Goal: Task Accomplishment & Management: Use online tool/utility

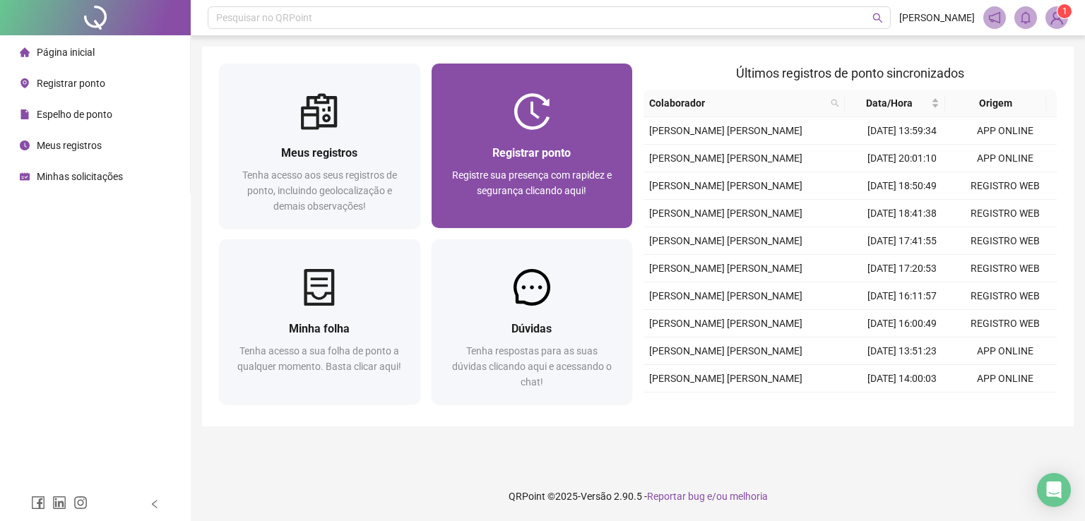
click at [493, 147] on span "Registrar ponto" at bounding box center [531, 152] width 78 height 13
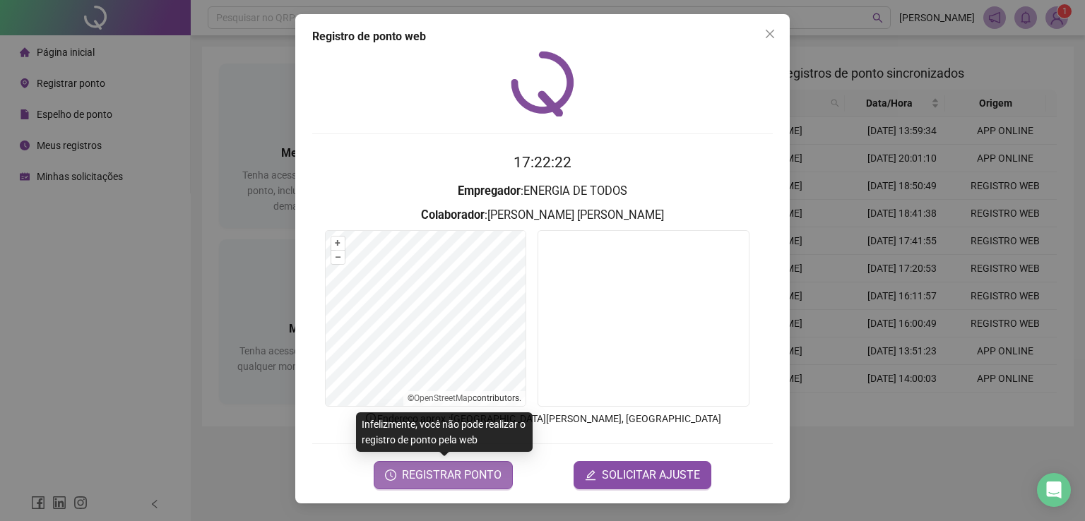
click at [466, 478] on span "REGISTRAR PONTO" at bounding box center [452, 475] width 100 height 17
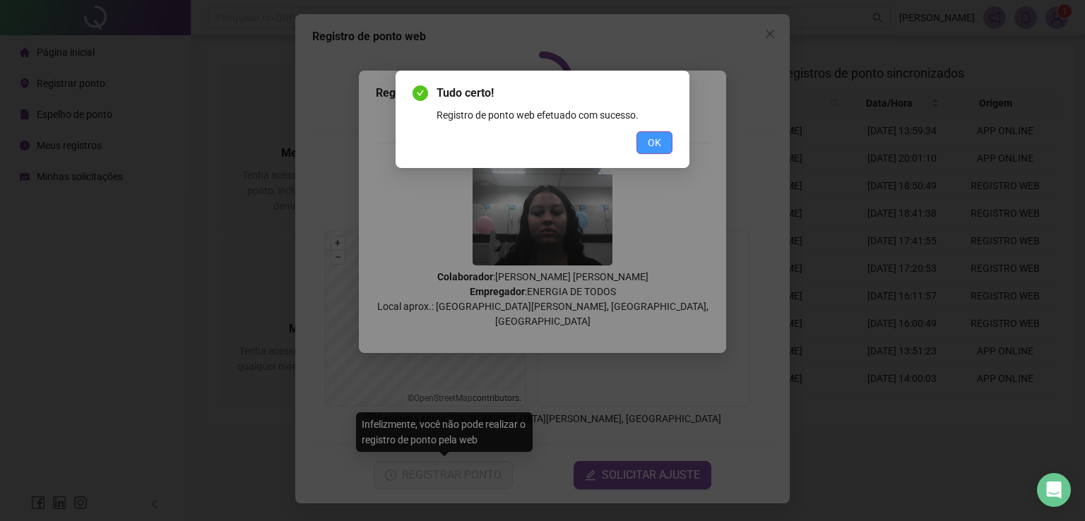
click at [662, 140] on button "OK" at bounding box center [654, 142] width 36 height 23
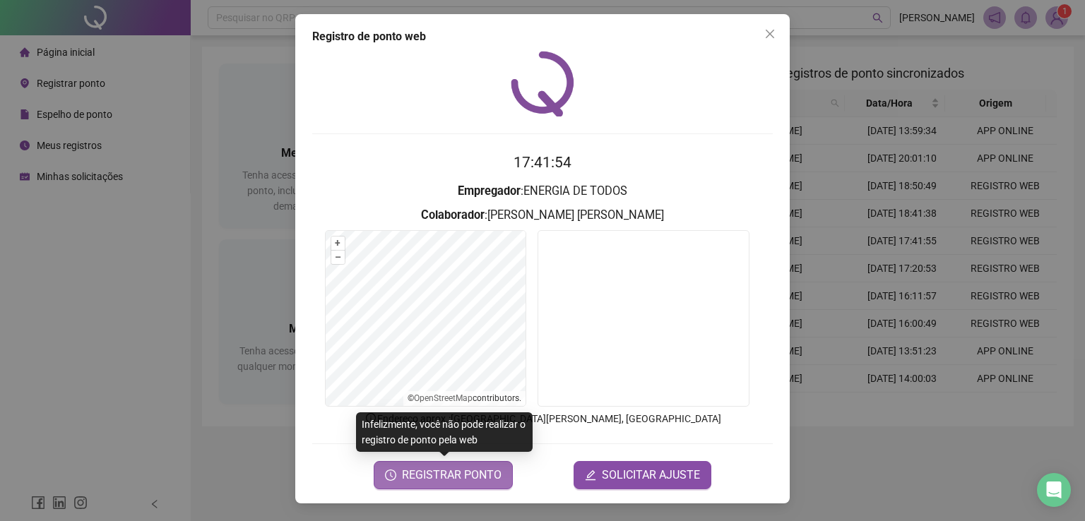
click at [451, 477] on span "REGISTRAR PONTO" at bounding box center [452, 475] width 100 height 17
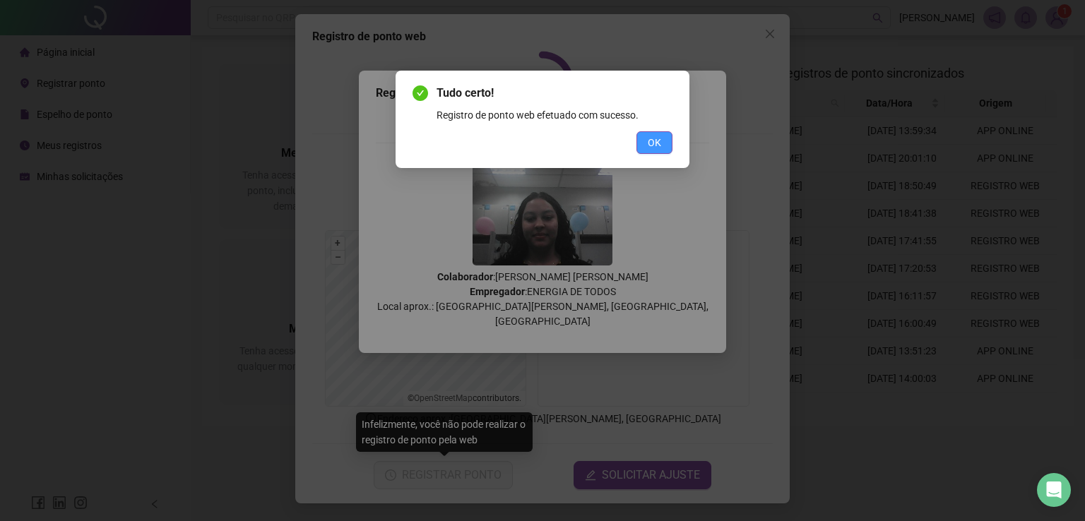
click at [649, 142] on span "OK" at bounding box center [653, 143] width 13 height 16
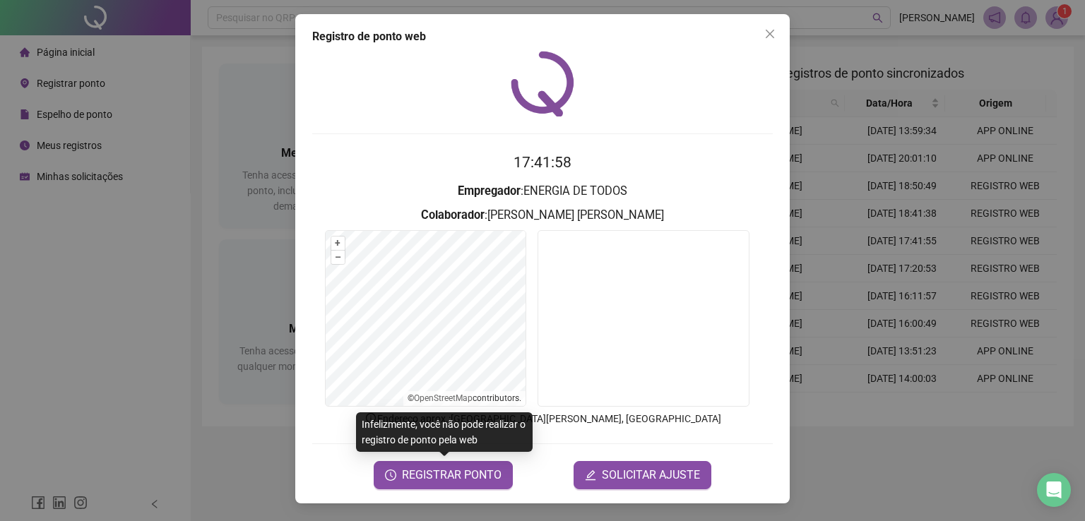
click at [107, 314] on div "Registro de ponto web 17:41:58 Empregador : ENERGIA DE TODOS Colaborador : [PER…" at bounding box center [542, 260] width 1085 height 521
